Goal: Book appointment/travel/reservation

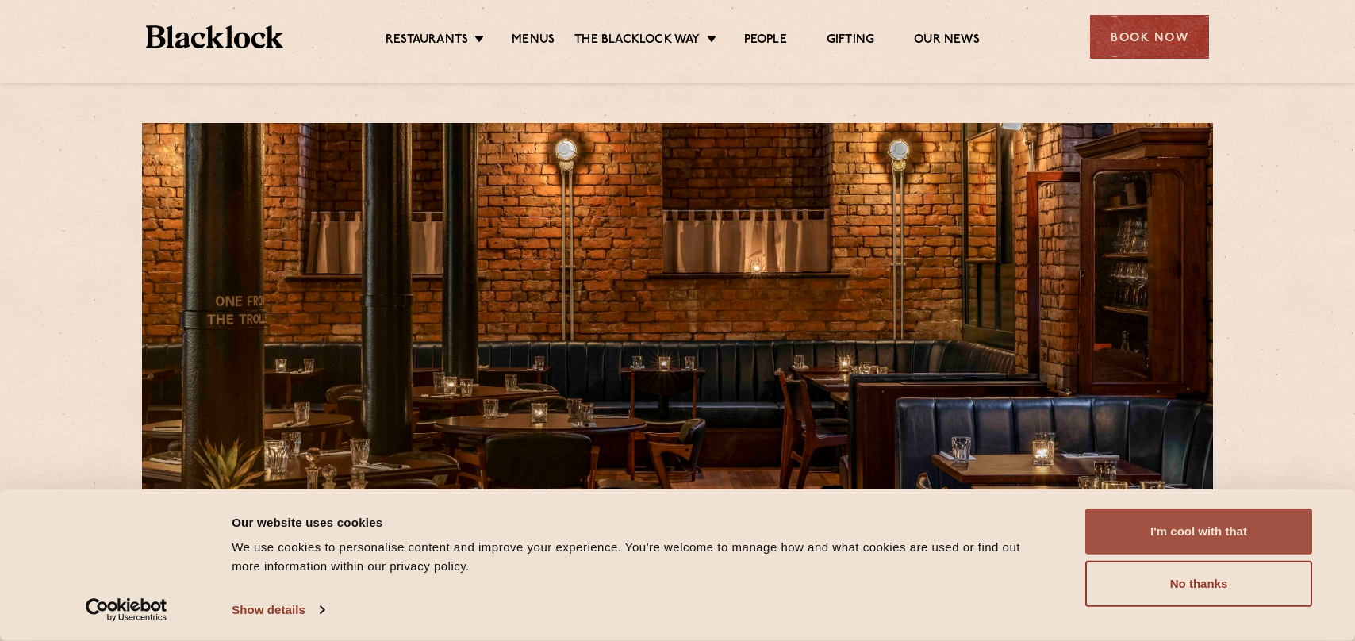
click at [1197, 527] on button "I'm cool with that" at bounding box center [1198, 531] width 227 height 46
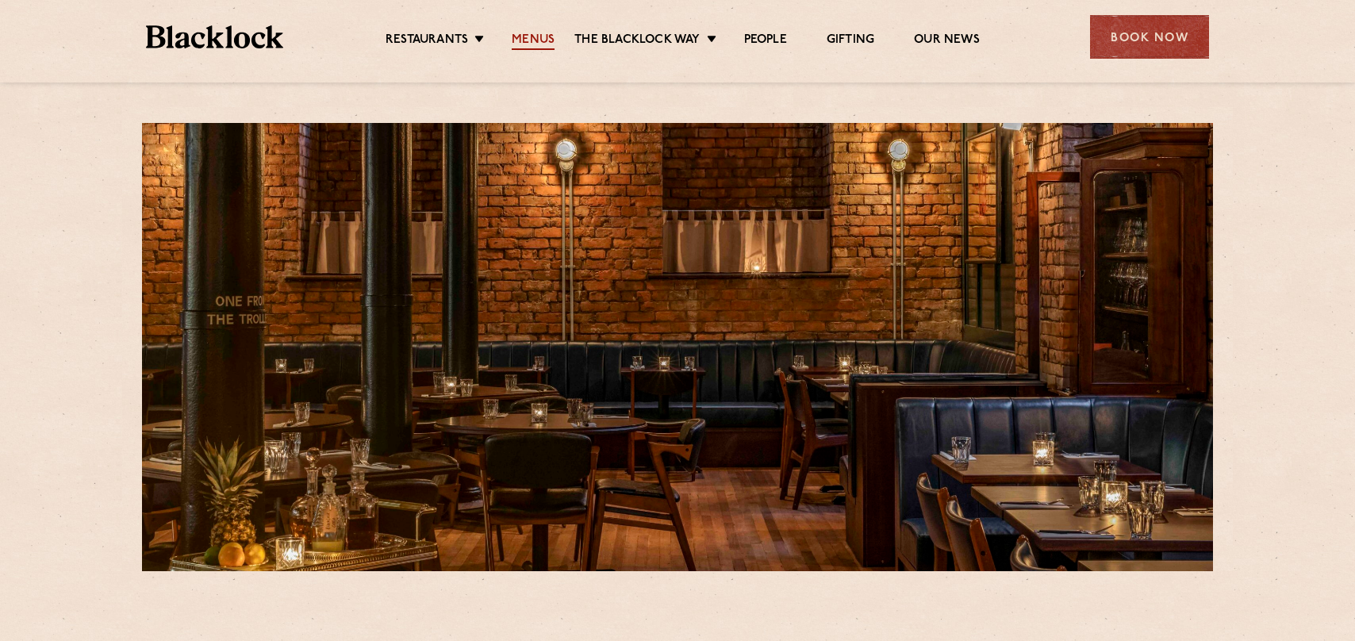
click at [545, 39] on link "Menus" at bounding box center [533, 41] width 43 height 17
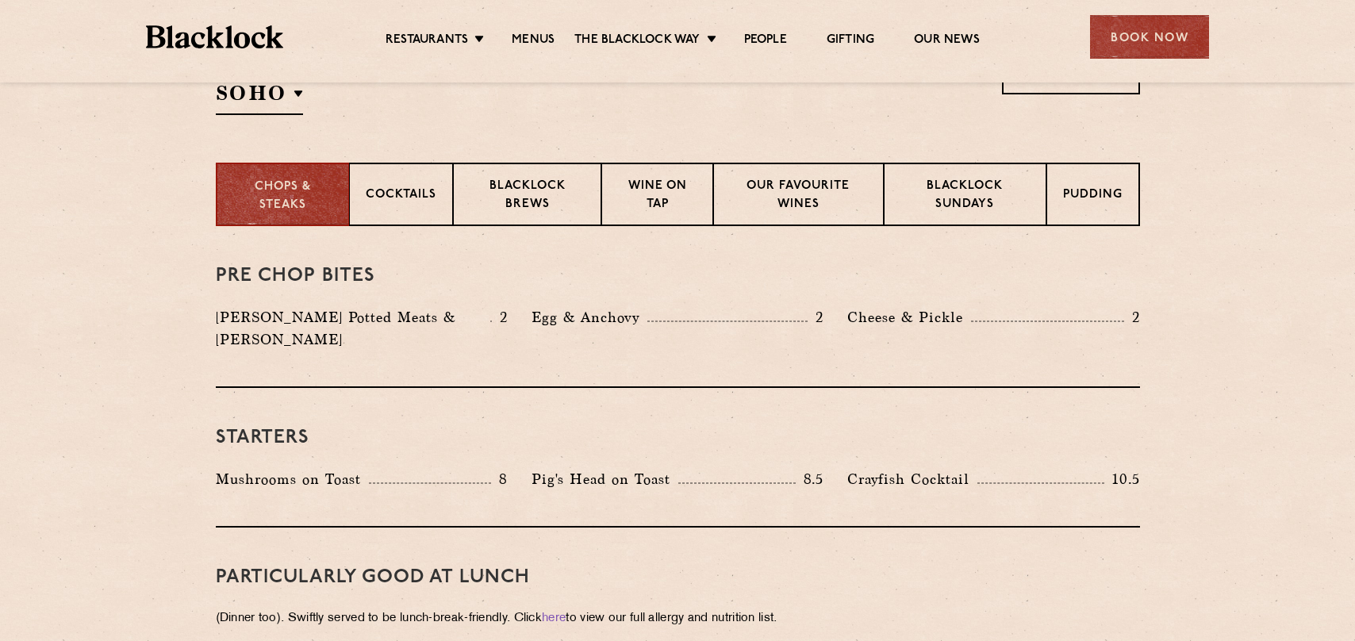
scroll to position [558, 0]
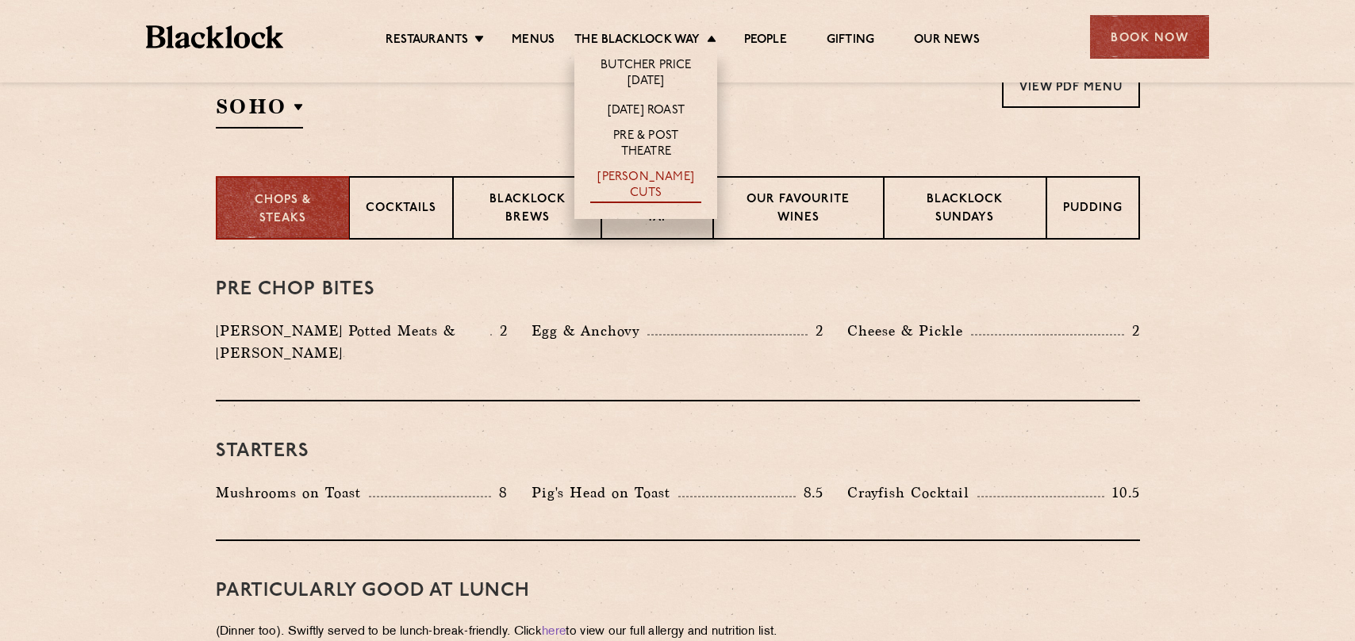
click at [673, 182] on link "[PERSON_NAME] Cuts" at bounding box center [645, 186] width 111 height 33
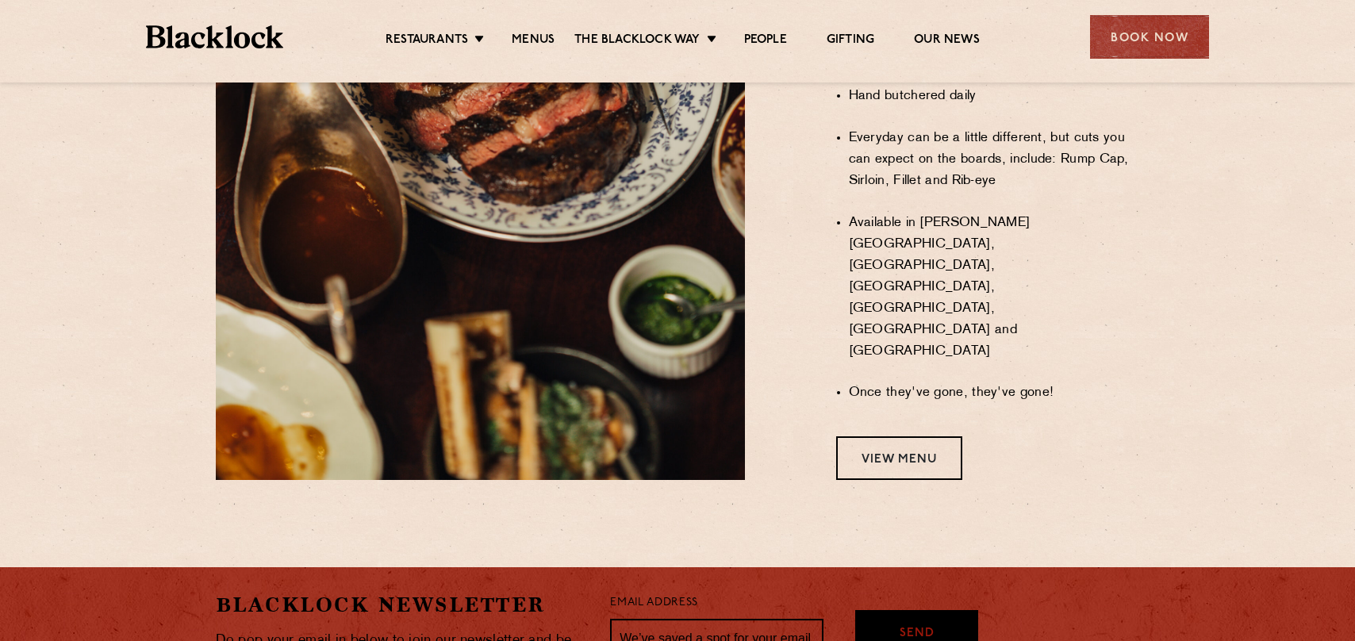
scroll to position [1348, 0]
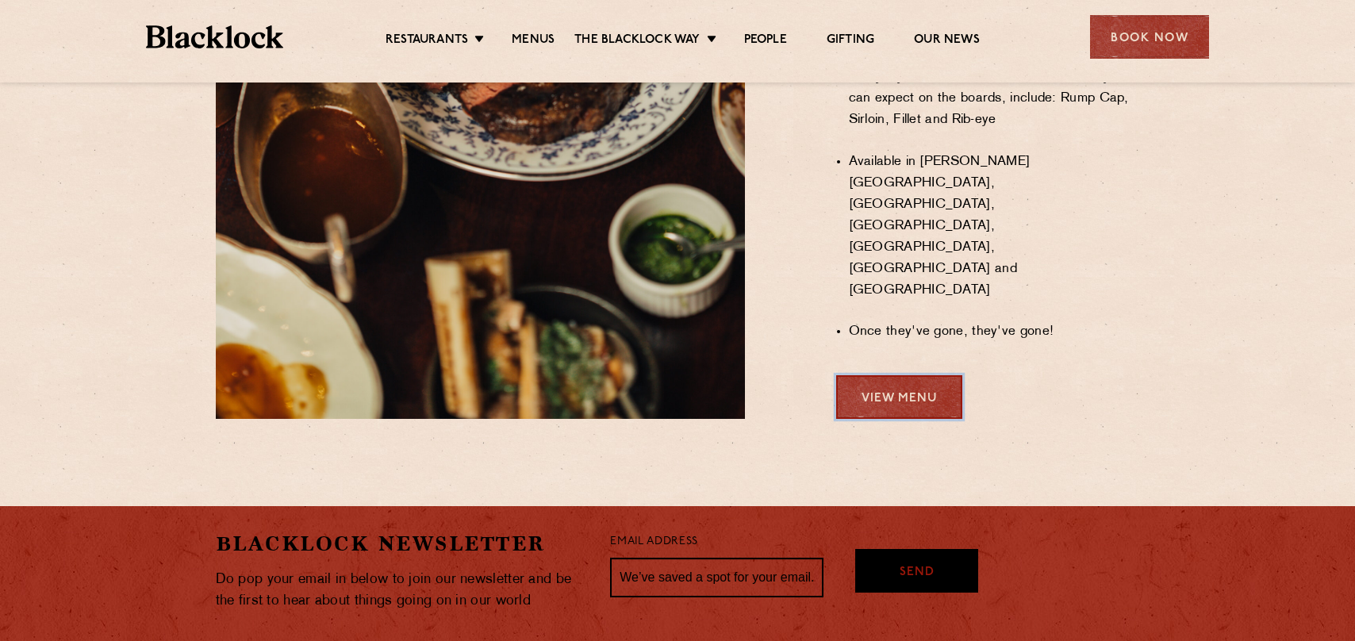
click at [876, 375] on link "View Menu" at bounding box center [899, 397] width 126 height 44
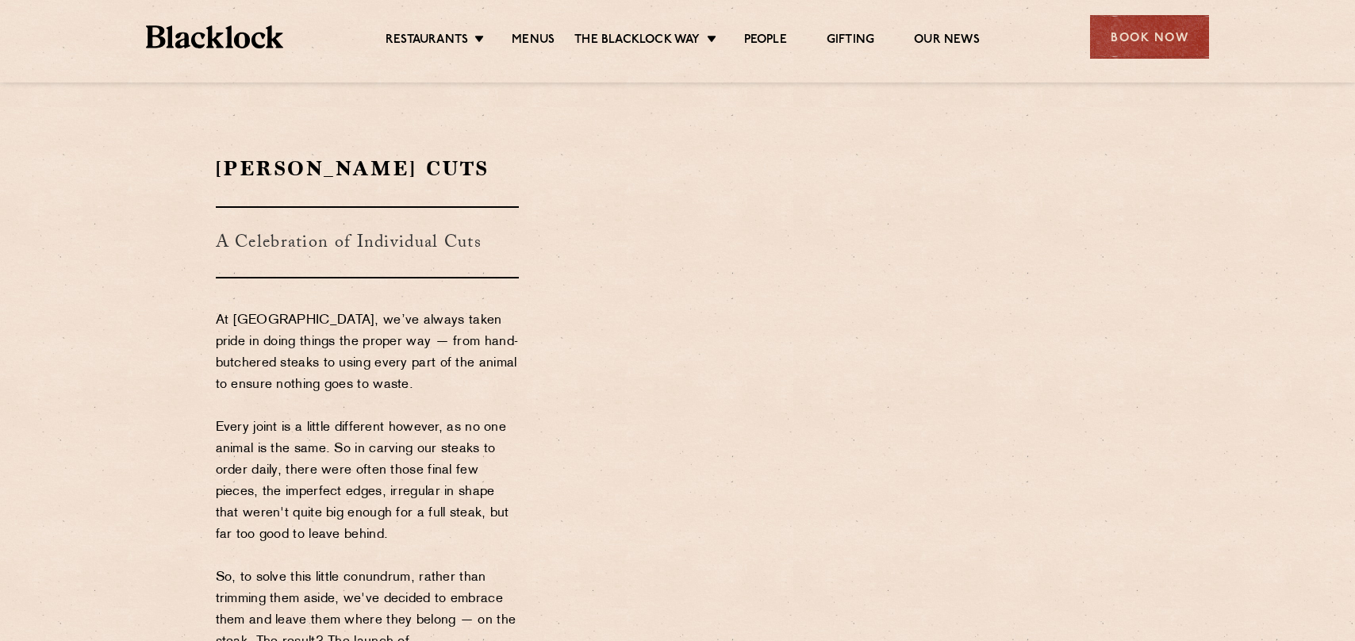
scroll to position [1348, 0]
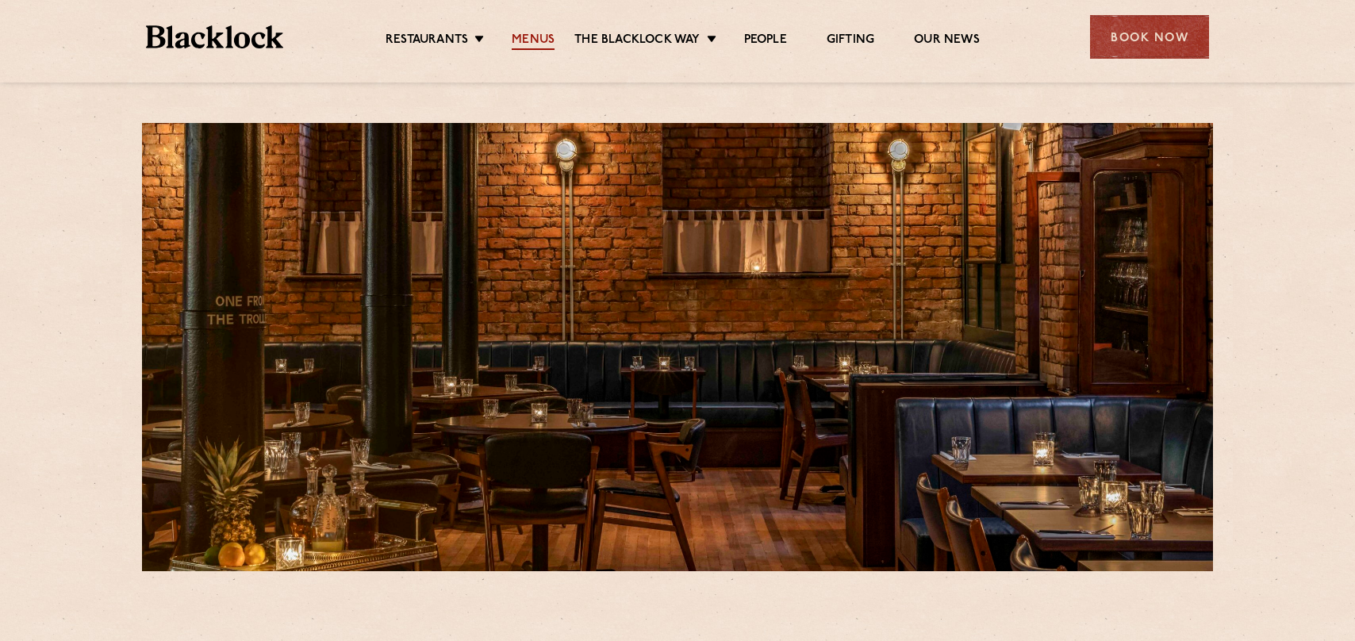
click at [542, 34] on link "Menus" at bounding box center [533, 41] width 43 height 17
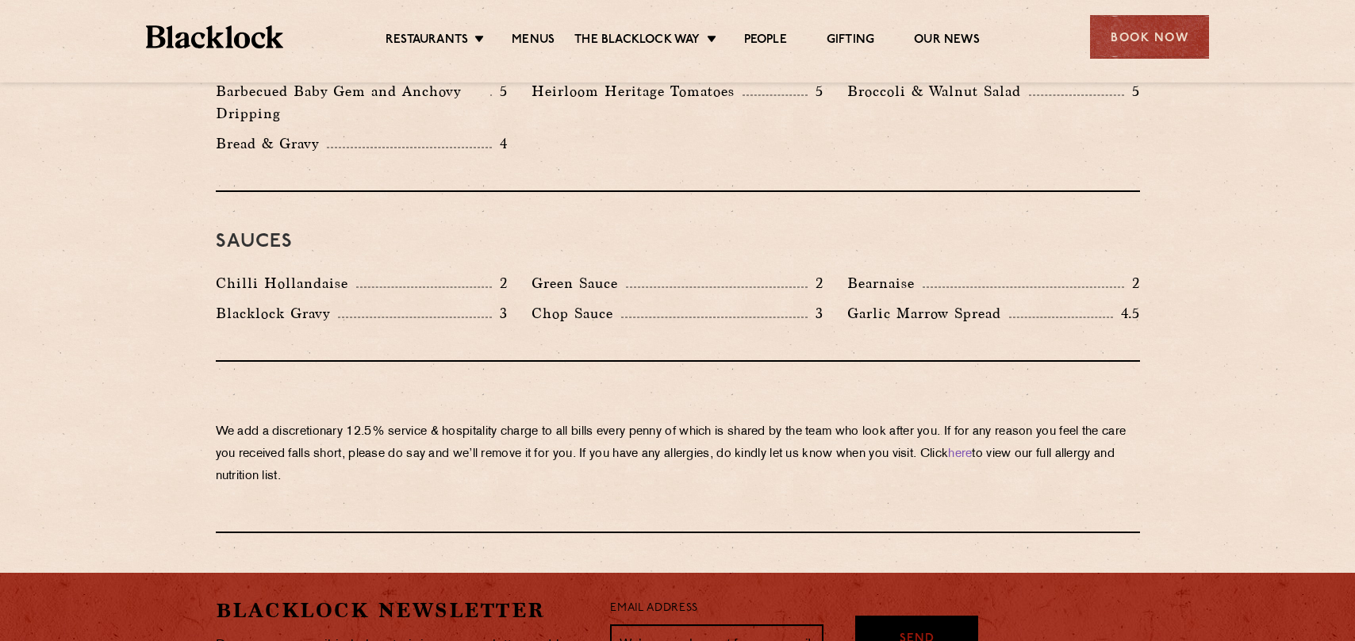
scroll to position [2538, 0]
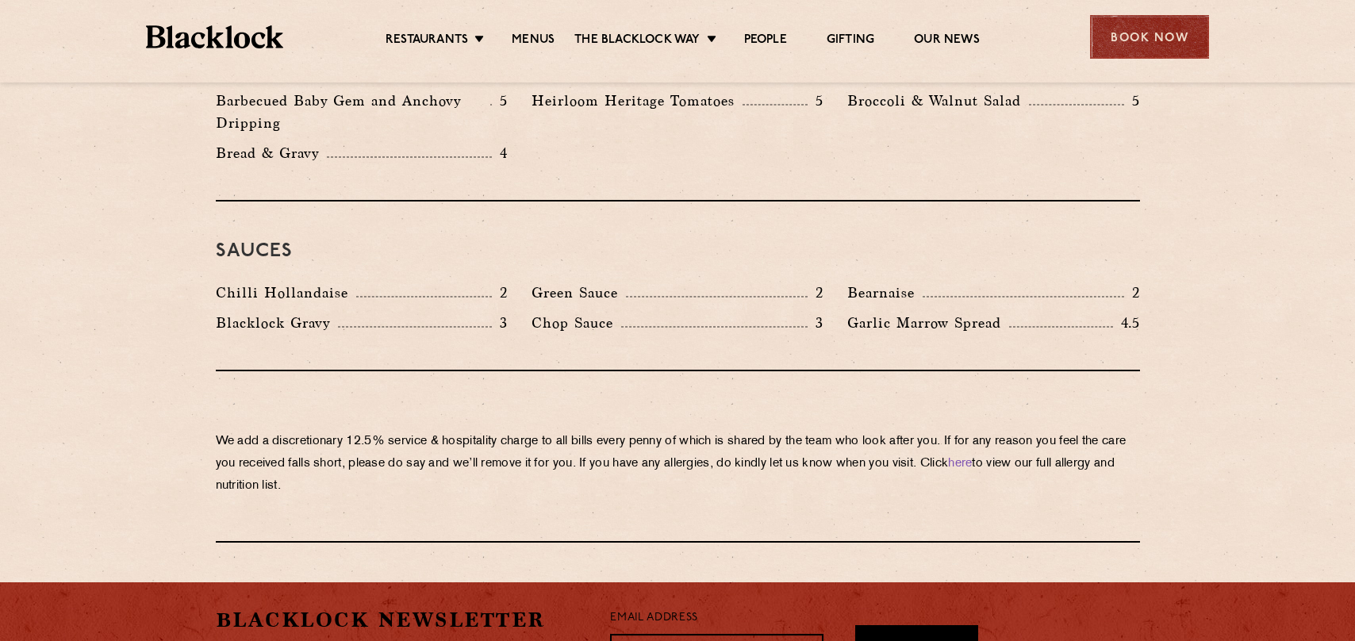
click at [1148, 35] on div "Book Now" at bounding box center [1149, 37] width 119 height 44
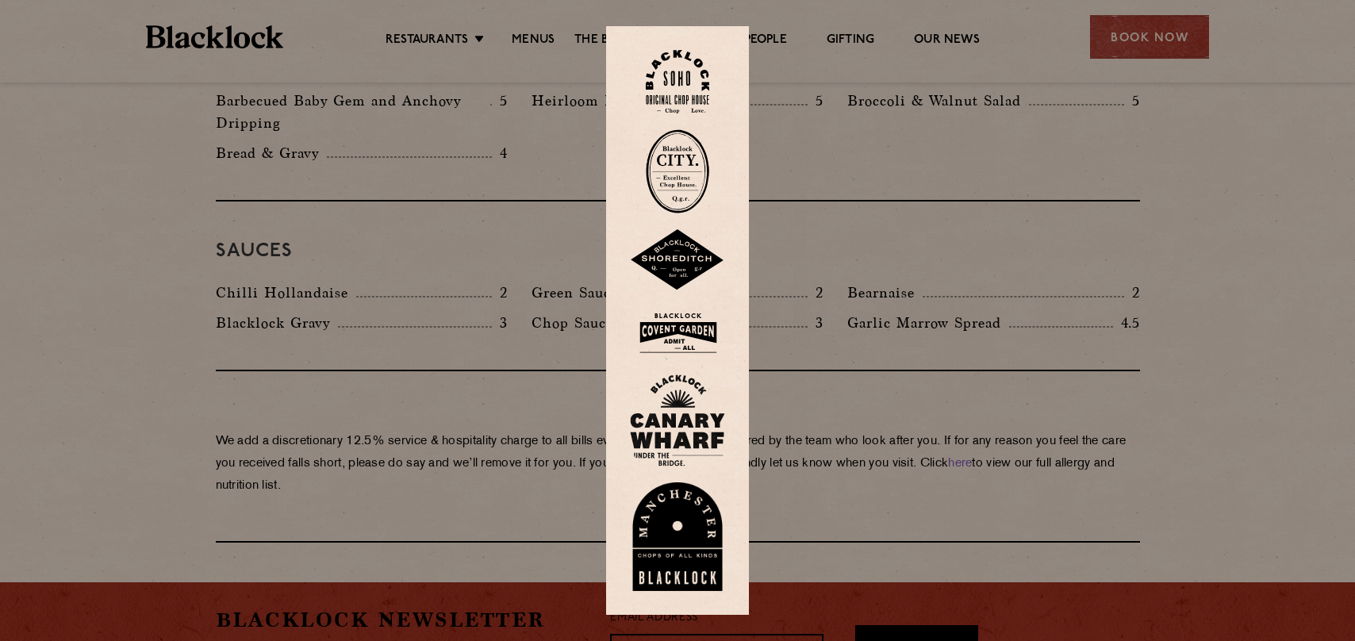
click at [676, 539] on img at bounding box center [677, 536] width 95 height 109
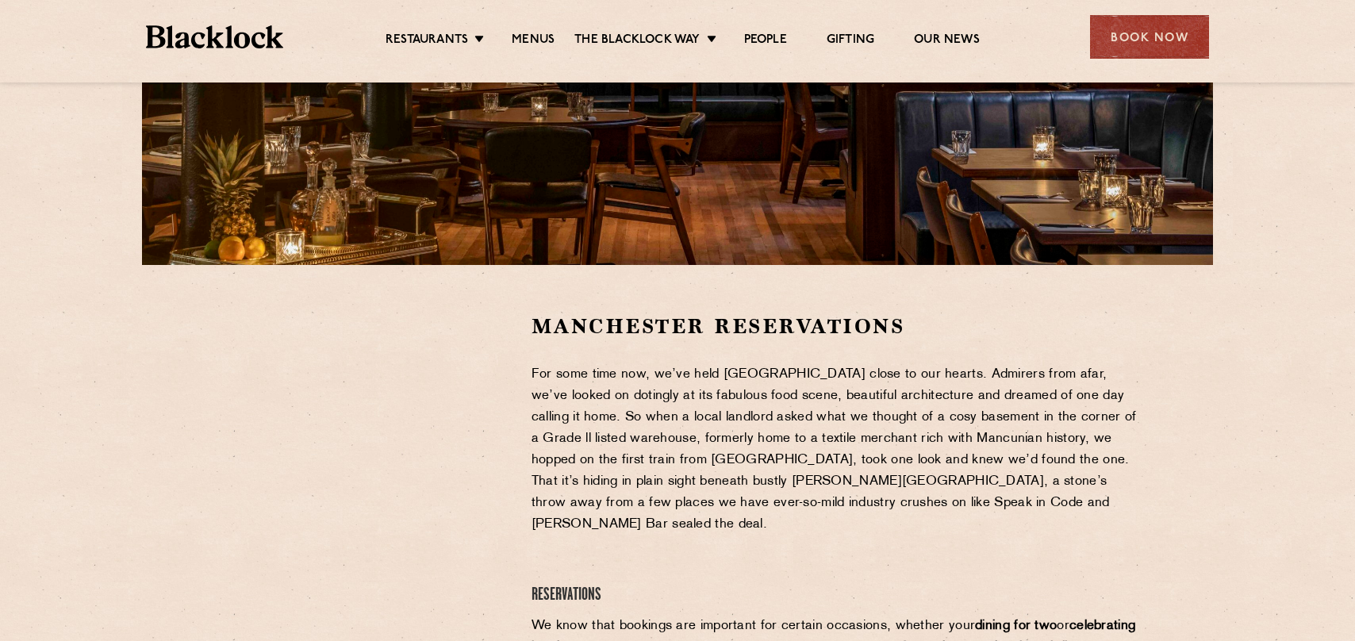
scroll to position [317, 0]
